Goal: Information Seeking & Learning: Check status

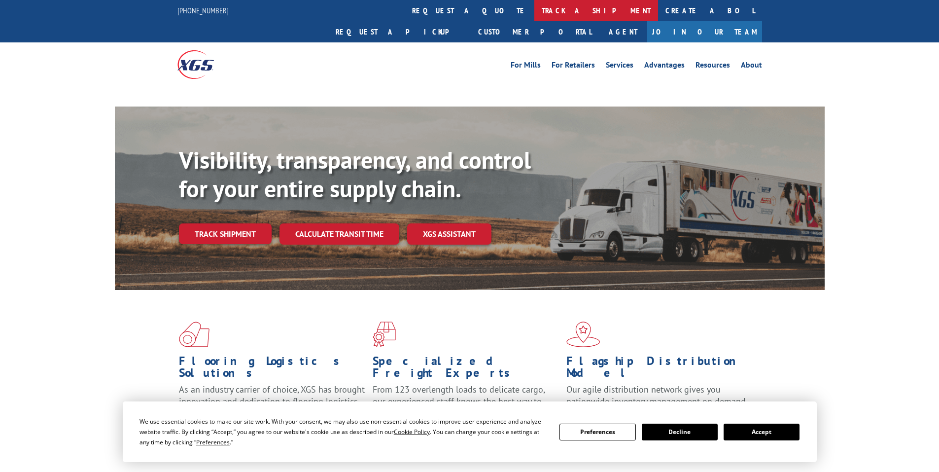
click at [534, 16] on link "track a shipment" at bounding box center [596, 10] width 124 height 21
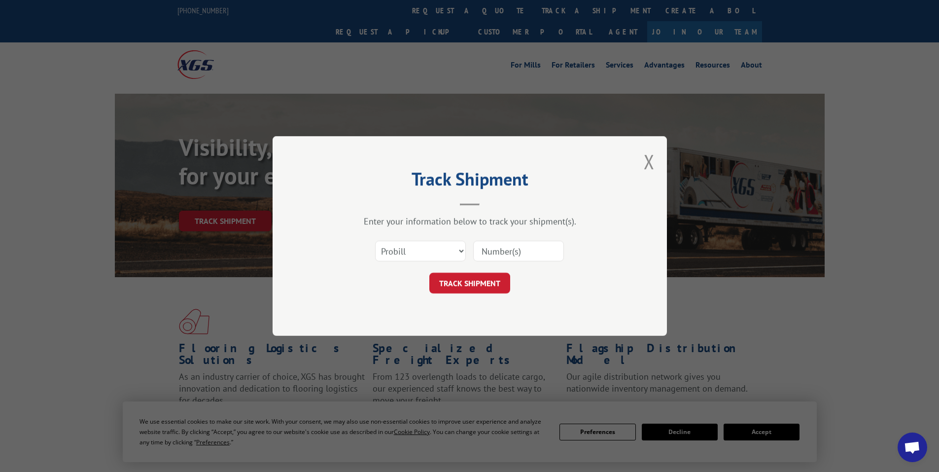
click at [520, 250] on input at bounding box center [518, 251] width 91 height 21
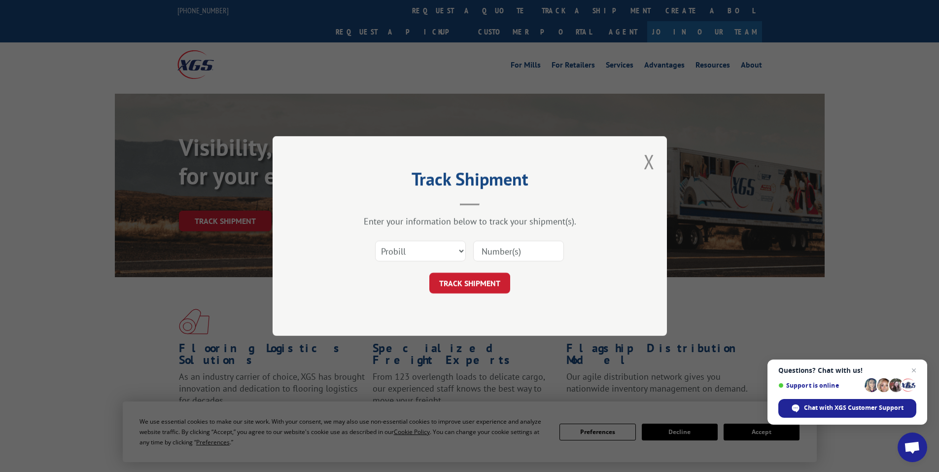
paste input "17468849"
type input "17468849"
click at [471, 287] on button "TRACK SHIPMENT" at bounding box center [469, 283] width 81 height 21
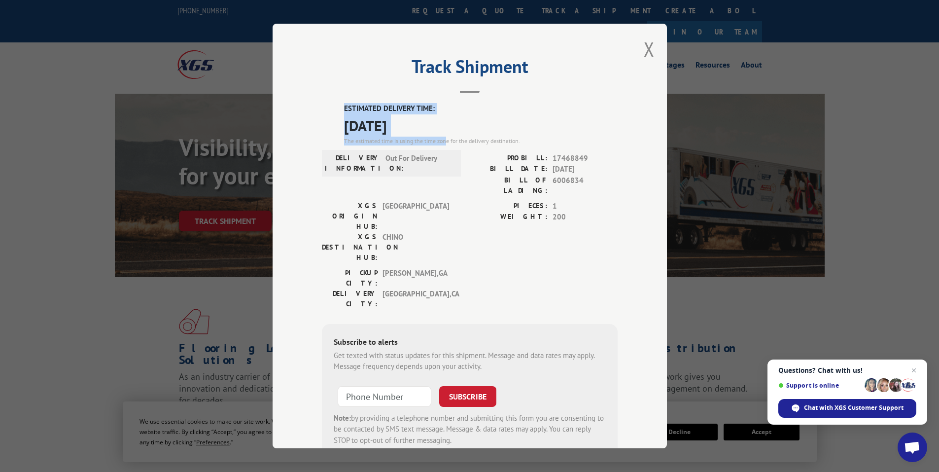
drag, startPoint x: 336, startPoint y: 105, endPoint x: 442, endPoint y: 138, distance: 110.4
click at [442, 138] on div "ESTIMATED DELIVERY TIME: [DATE] The estimated time is using the time zone for t…" at bounding box center [470, 280] width 296 height 354
copy div "ESTIMATED DELIVERY TIME: [DATE] The estimated time is using the time zon"
click at [657, 50] on div "Track Shipment ESTIMATED DELIVERY TIME: [DATE] The estimated time is using the …" at bounding box center [470, 236] width 394 height 424
click at [644, 47] on button "Close modal" at bounding box center [649, 49] width 11 height 26
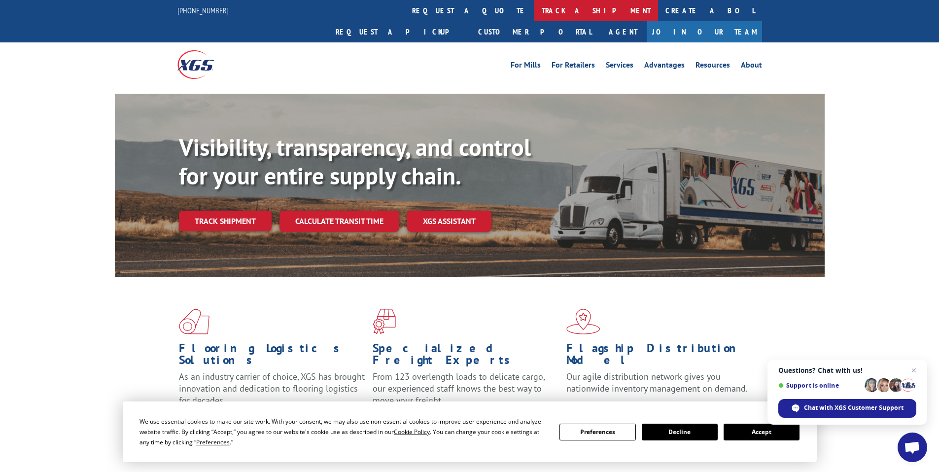
click at [534, 10] on link "track a shipment" at bounding box center [596, 10] width 124 height 21
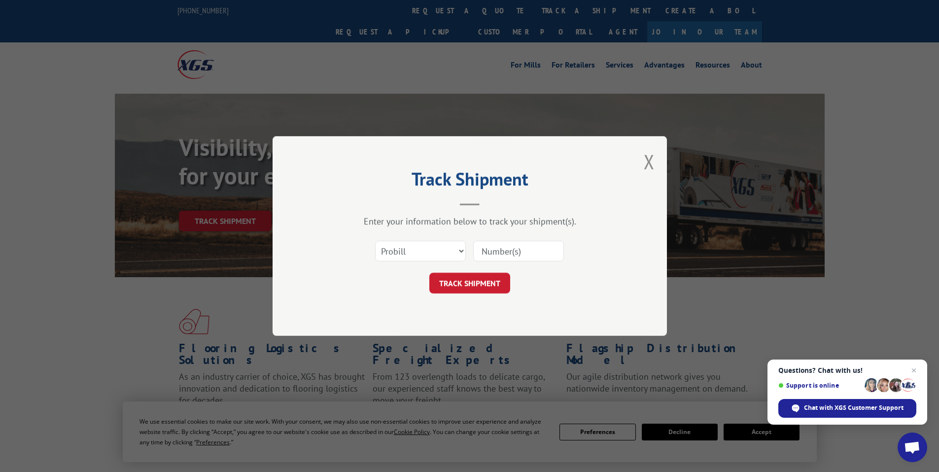
paste input "17517234"
type input "17517234"
click at [487, 296] on div "Track Shipment Enter your information below to track your shipment(s). Select c…" at bounding box center [470, 236] width 394 height 200
click at [490, 282] on button "TRACK SHIPMENT" at bounding box center [469, 283] width 81 height 21
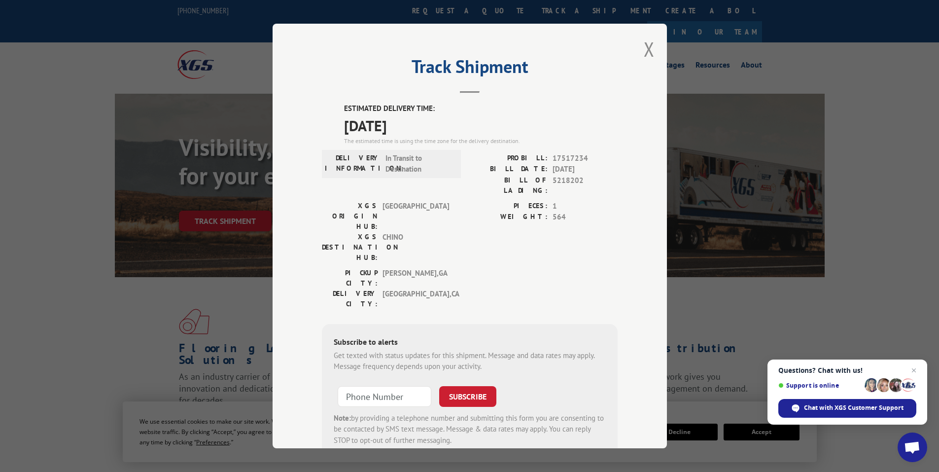
drag, startPoint x: 341, startPoint y: 104, endPoint x: 432, endPoint y: 121, distance: 92.9
click at [432, 121] on div "ESTIMATED DELIVERY TIME: [DATE] The estimated time is using the time zone for t…" at bounding box center [481, 124] width 274 height 42
copy div "ESTIMATED DELIVERY TIME: [DATE]"
click at [644, 51] on button "Close modal" at bounding box center [649, 49] width 11 height 26
